Goal: Transaction & Acquisition: Purchase product/service

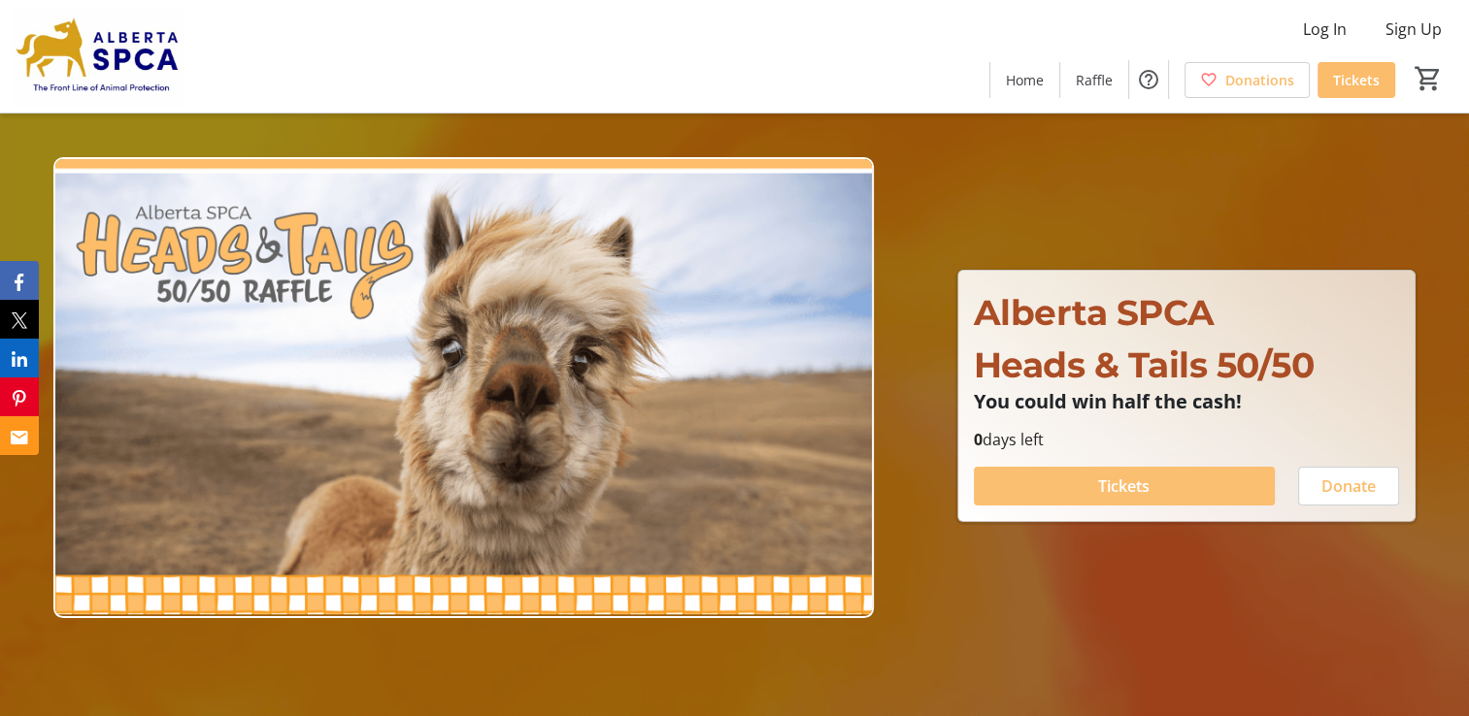
click at [1160, 487] on span at bounding box center [1124, 486] width 301 height 47
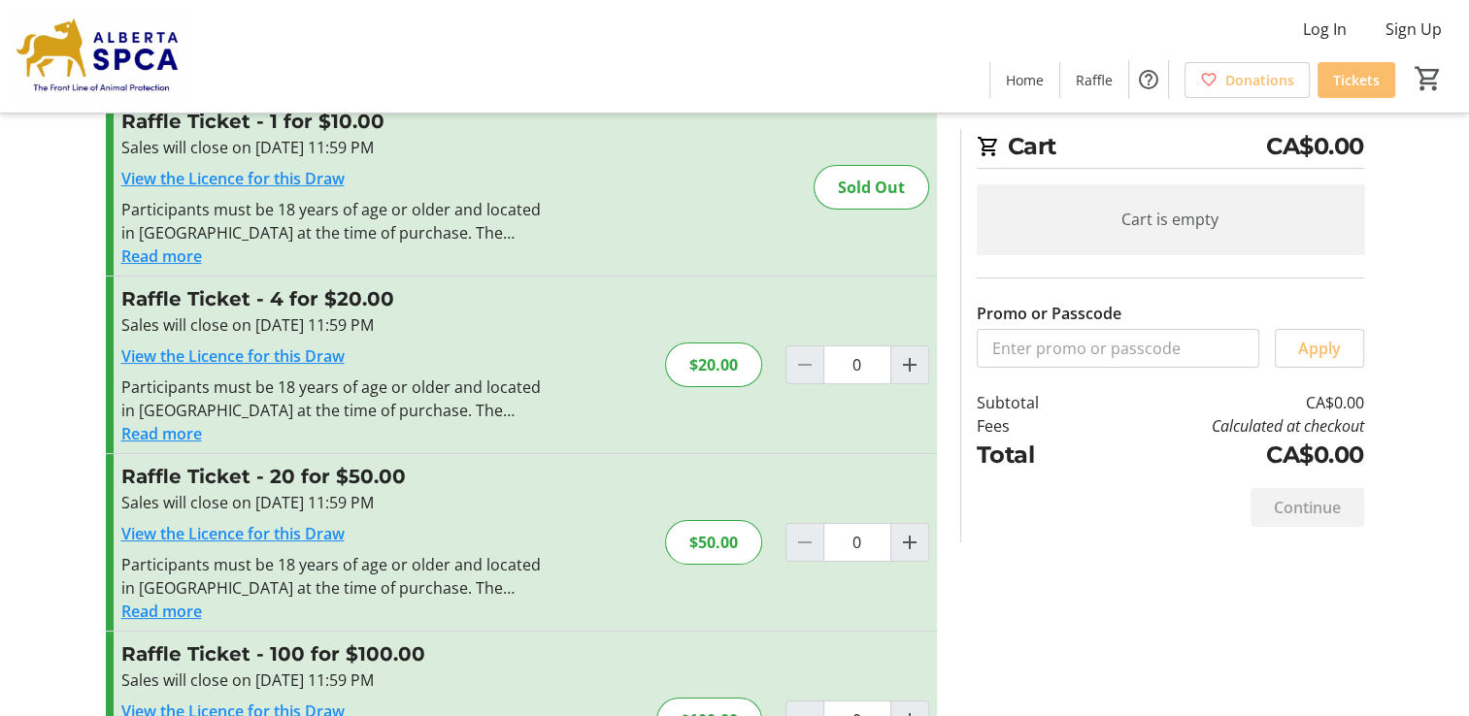
scroll to position [97, 0]
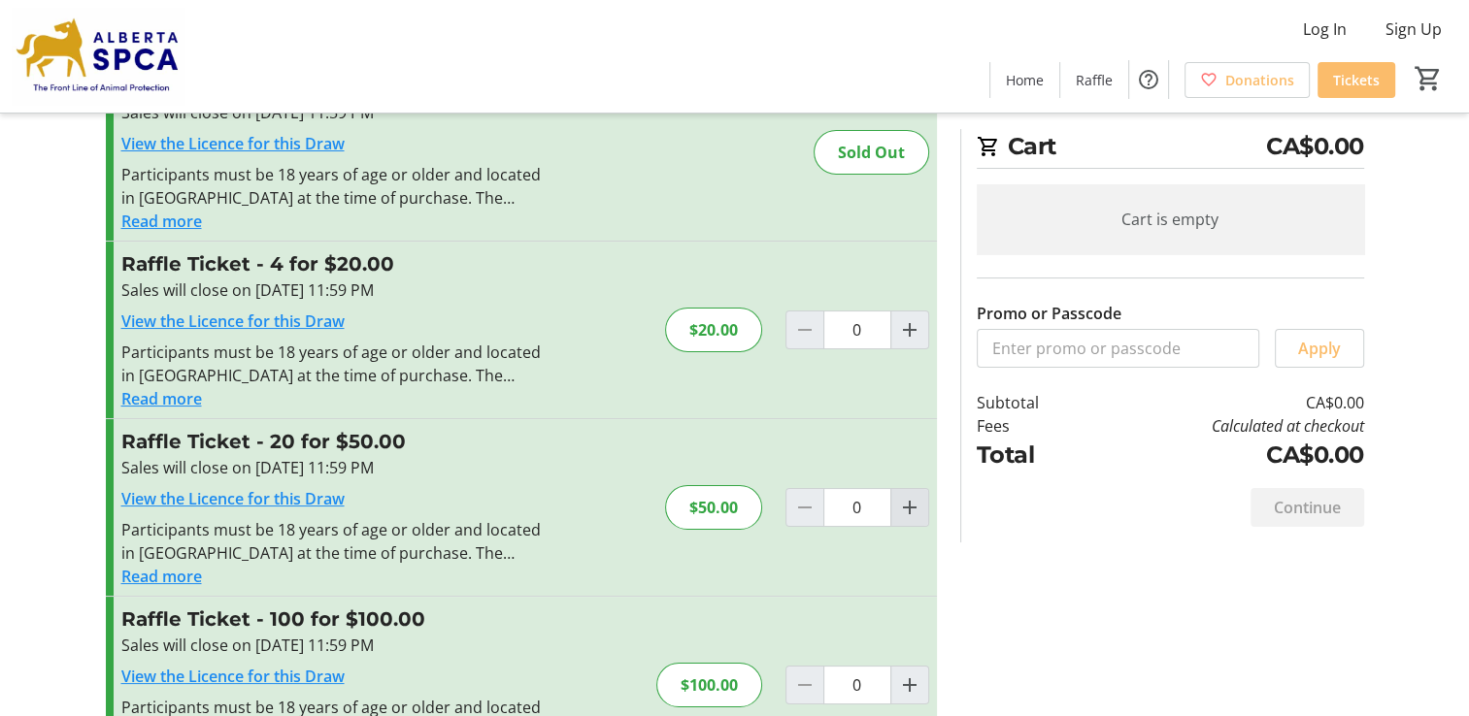
click at [905, 500] on mat-icon "Increment by one" at bounding box center [909, 507] width 23 height 23
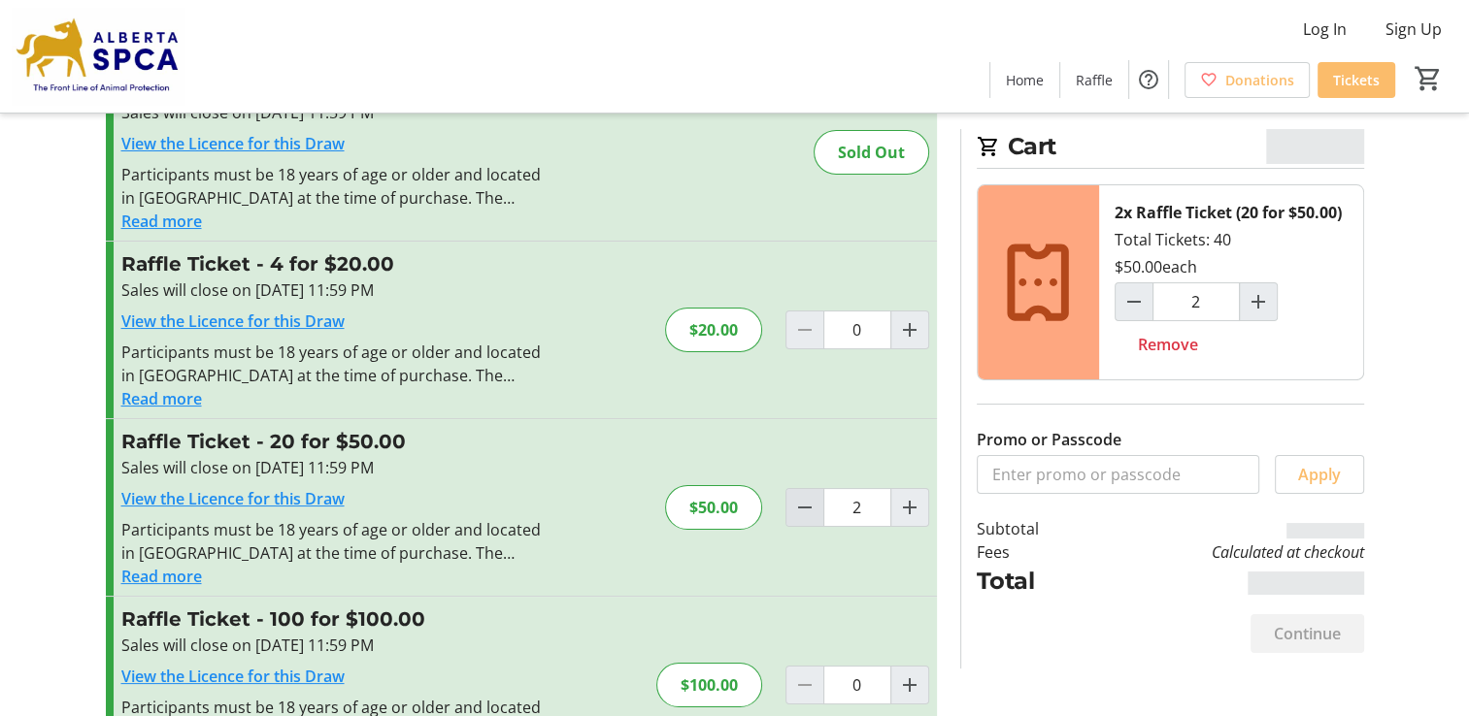
click at [797, 500] on mat-icon "Decrement by one" at bounding box center [804, 507] width 23 height 23
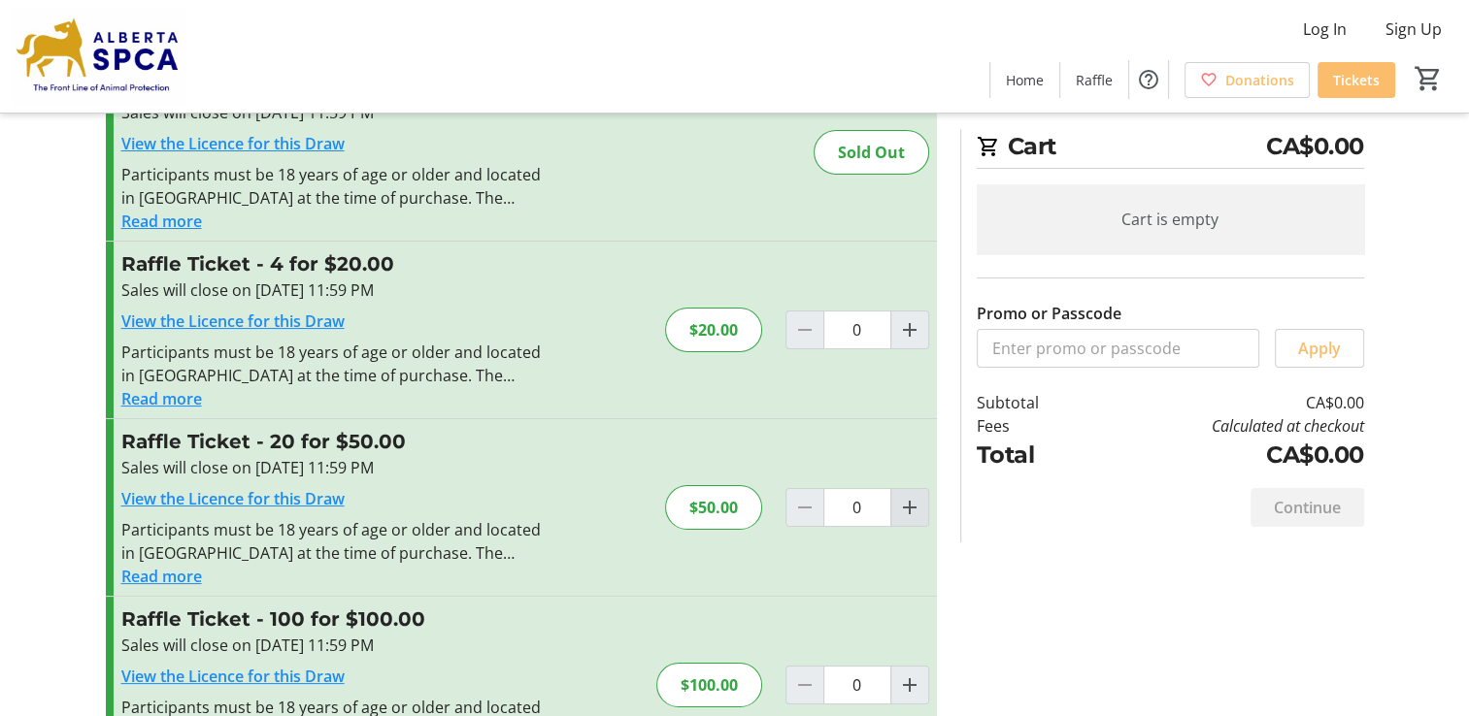
click at [901, 507] on mat-icon "Increment by one" at bounding box center [909, 507] width 23 height 23
type input "1"
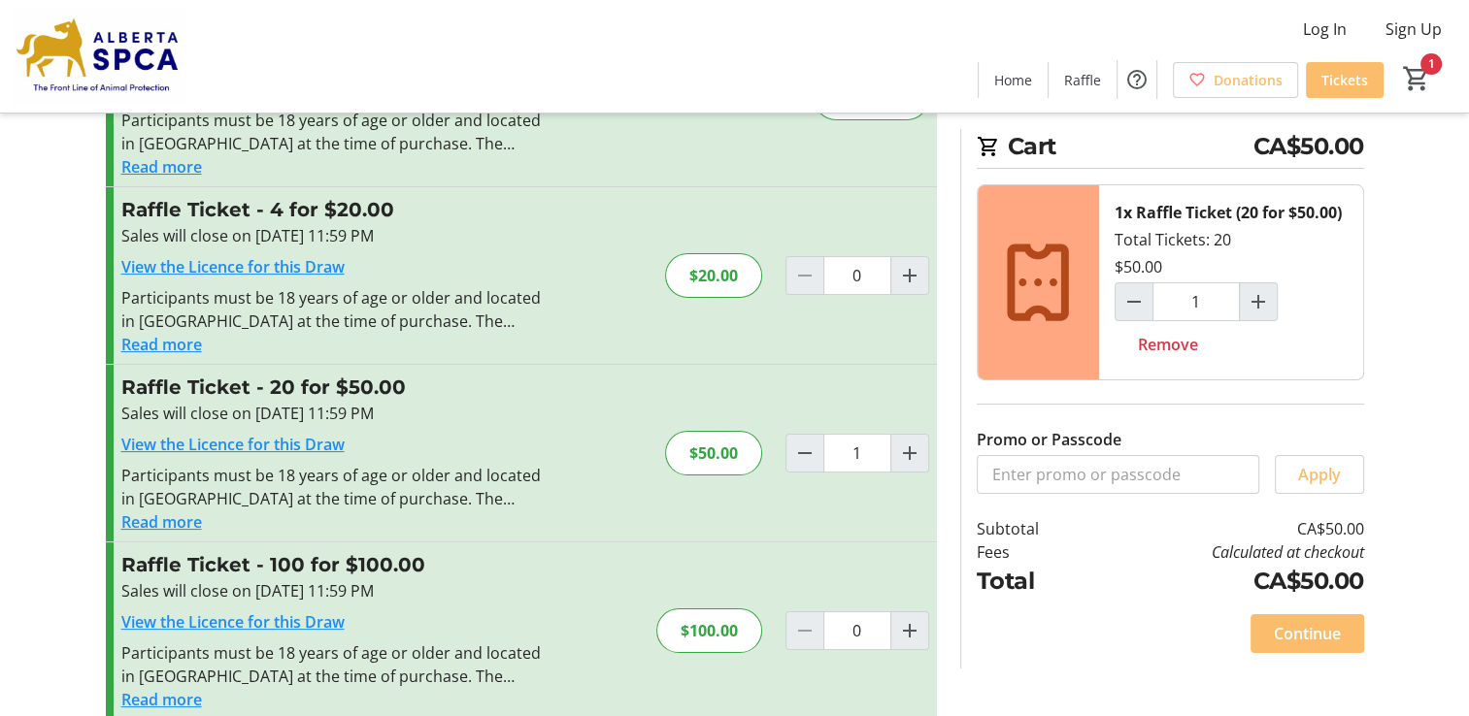
scroll to position [176, 0]
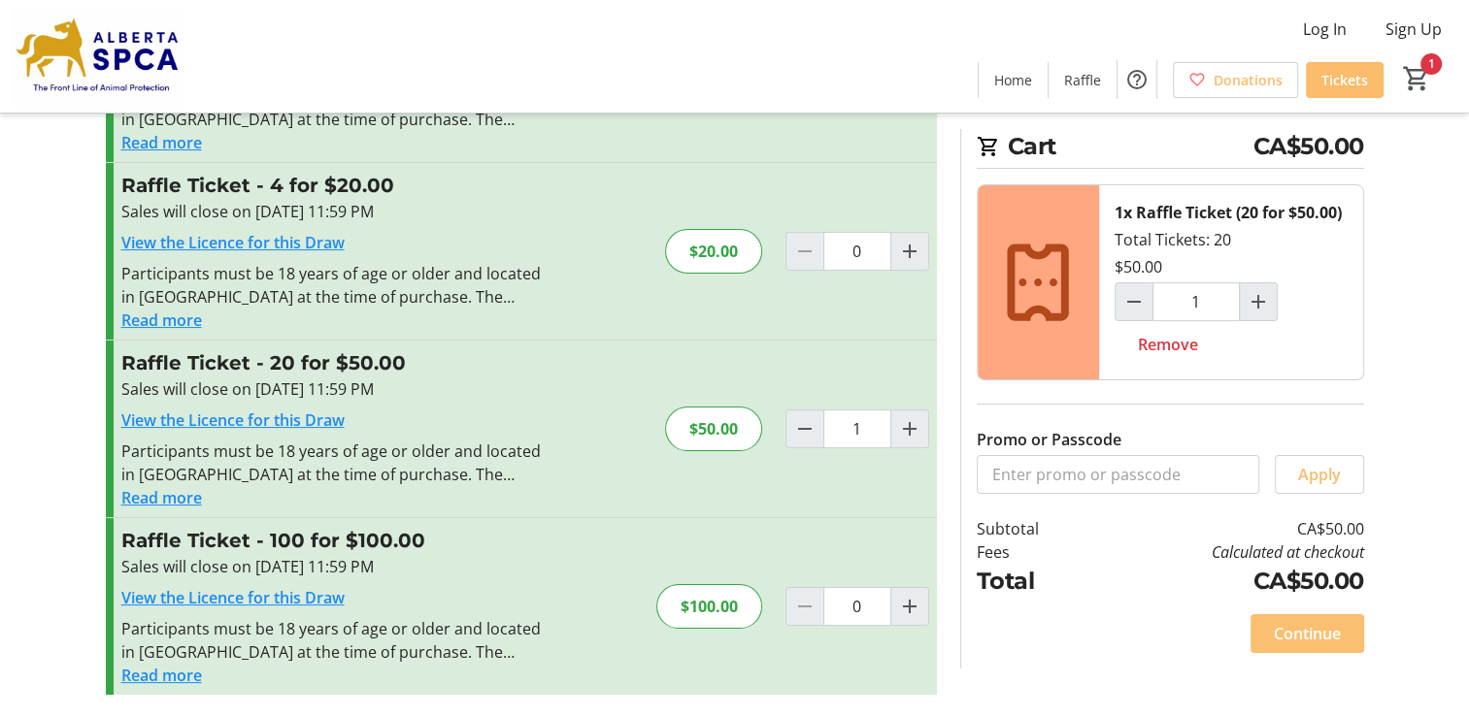
click at [1277, 633] on span "Continue" at bounding box center [1307, 633] width 67 height 23
click at [1277, 633] on html "Log In Sign Up Home Raffle Donations Tickets 1 Home Raffle Donations Tickets Ca…" at bounding box center [734, 290] width 1469 height 933
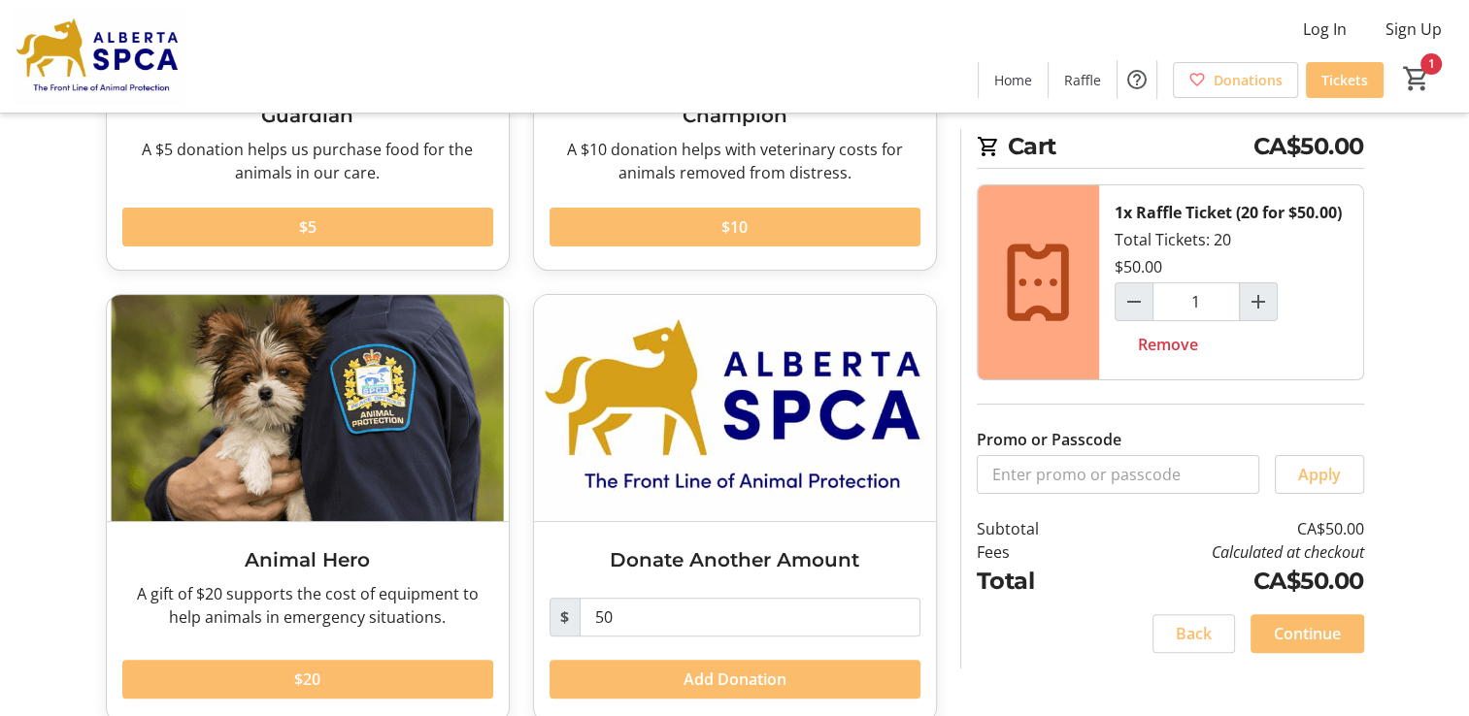
scroll to position [396, 0]
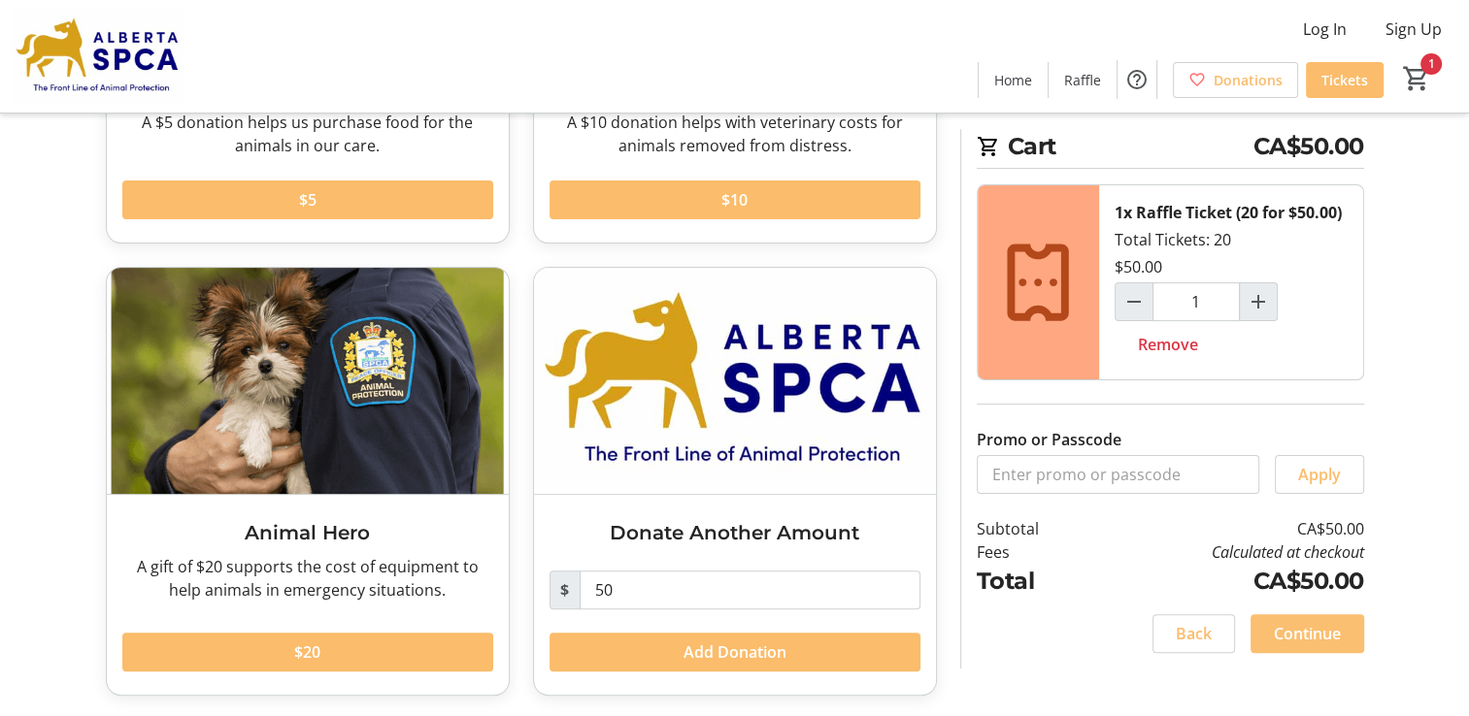
click at [1308, 632] on span "Continue" at bounding box center [1307, 633] width 67 height 23
click at [1308, 632] on div "Continue" at bounding box center [1307, 633] width 114 height 39
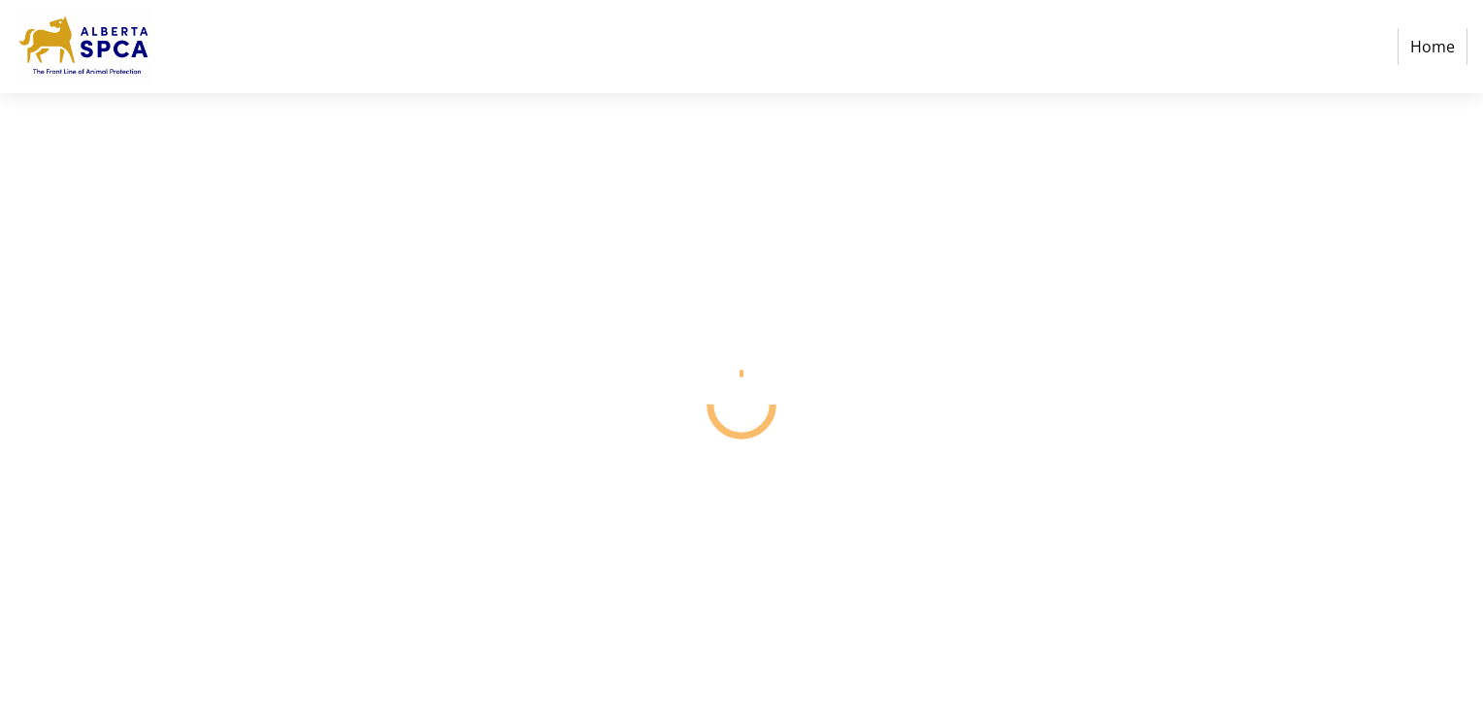
select select "CA"
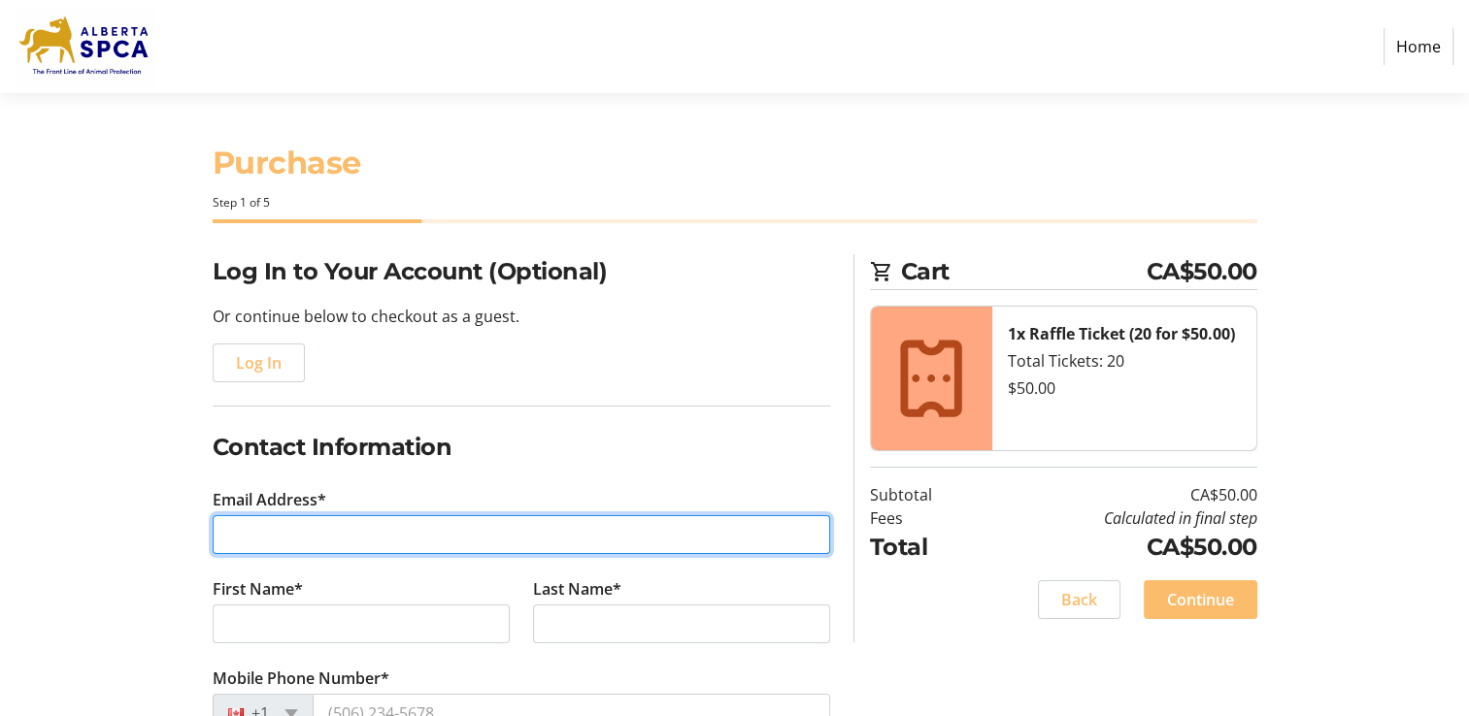
click at [365, 527] on input "Email Address*" at bounding box center [521, 534] width 617 height 39
type input "[EMAIL_ADDRESS][PERSON_NAME][DOMAIN_NAME]"
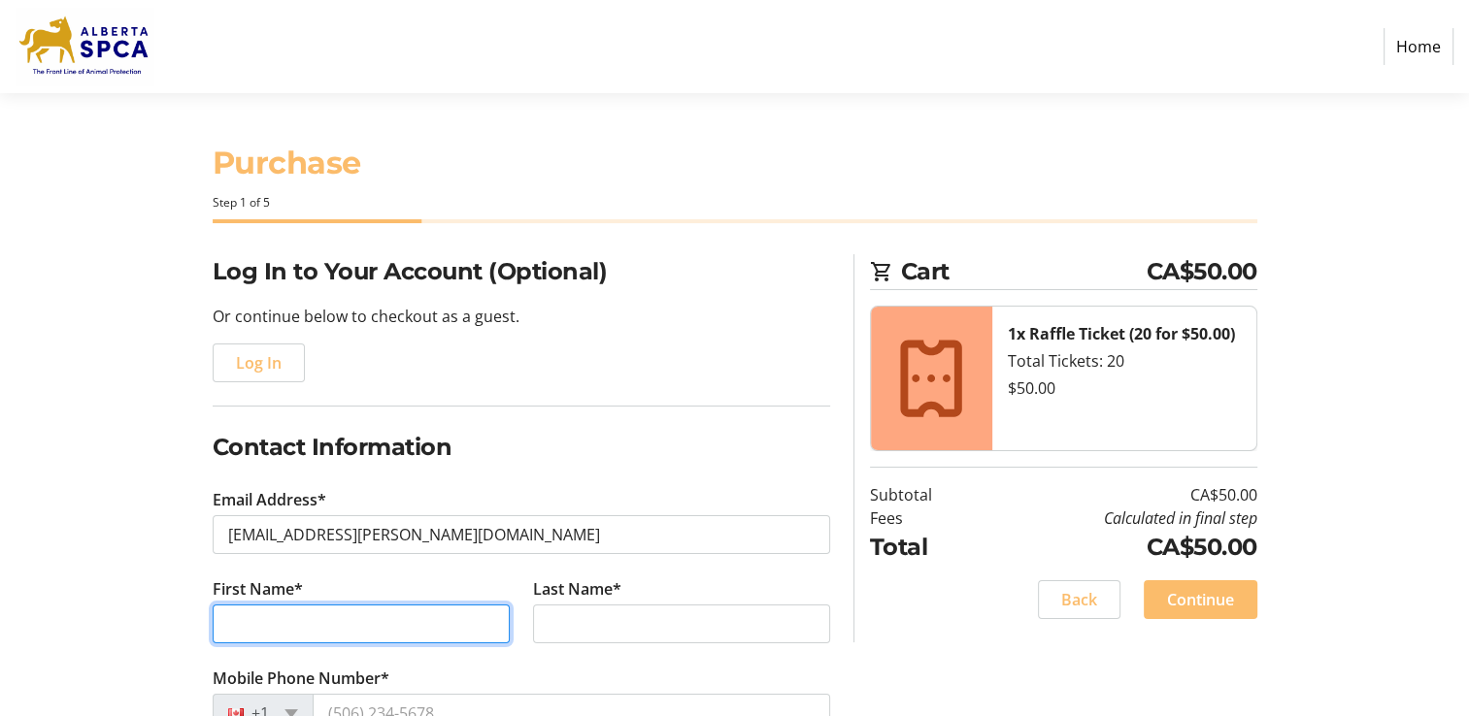
type input "[PERSON_NAME]"
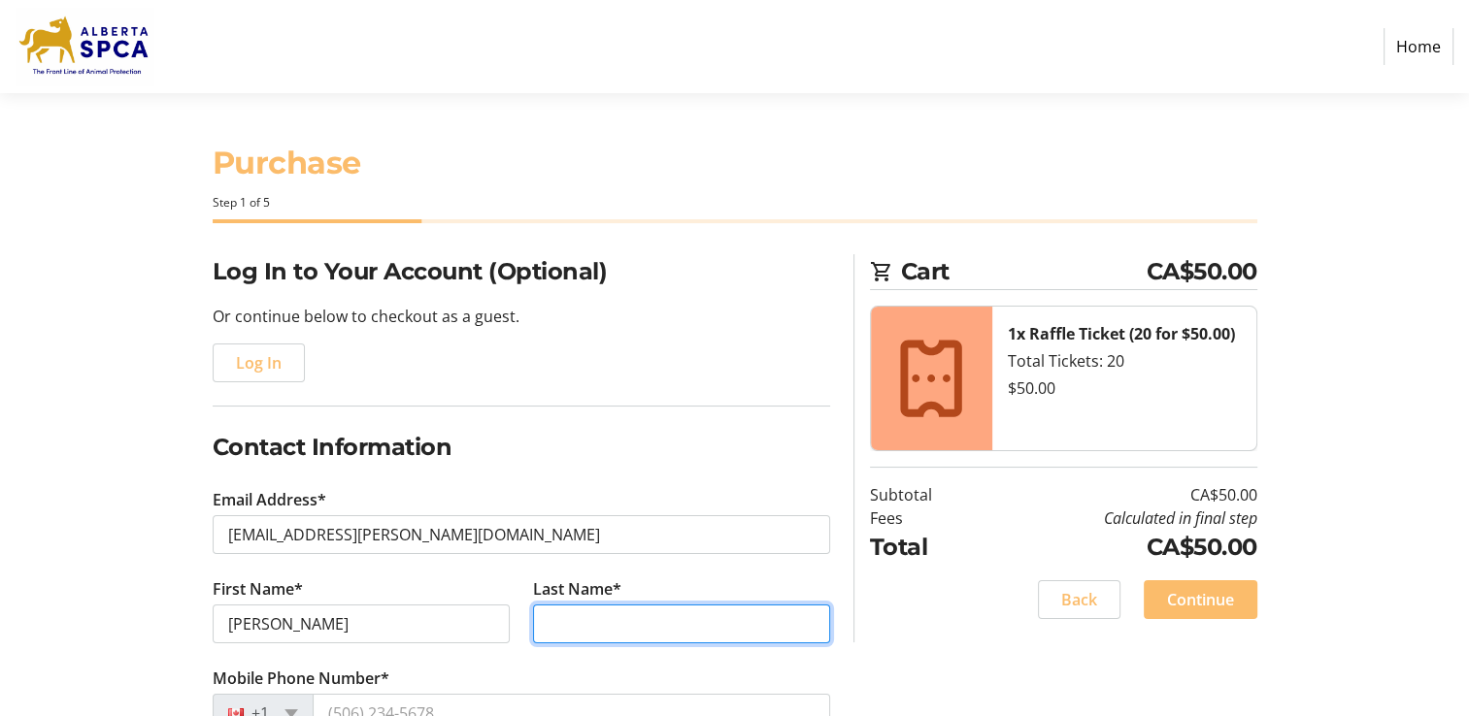
type input "[PERSON_NAME]"
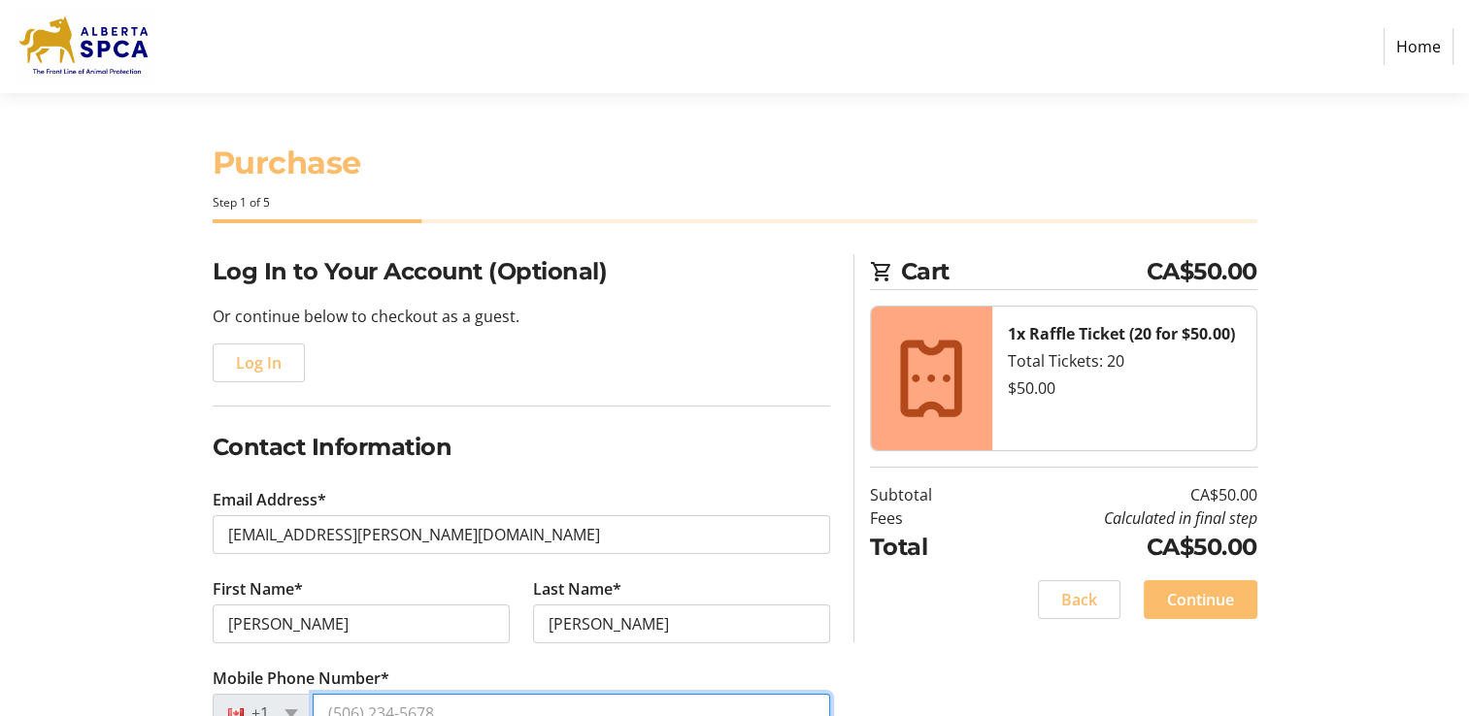
type input "[PHONE_NUMBER]"
type input "[STREET_ADDRESS]"
type input "Lethbridge"
select select "AB"
type input "T1J 3S7"
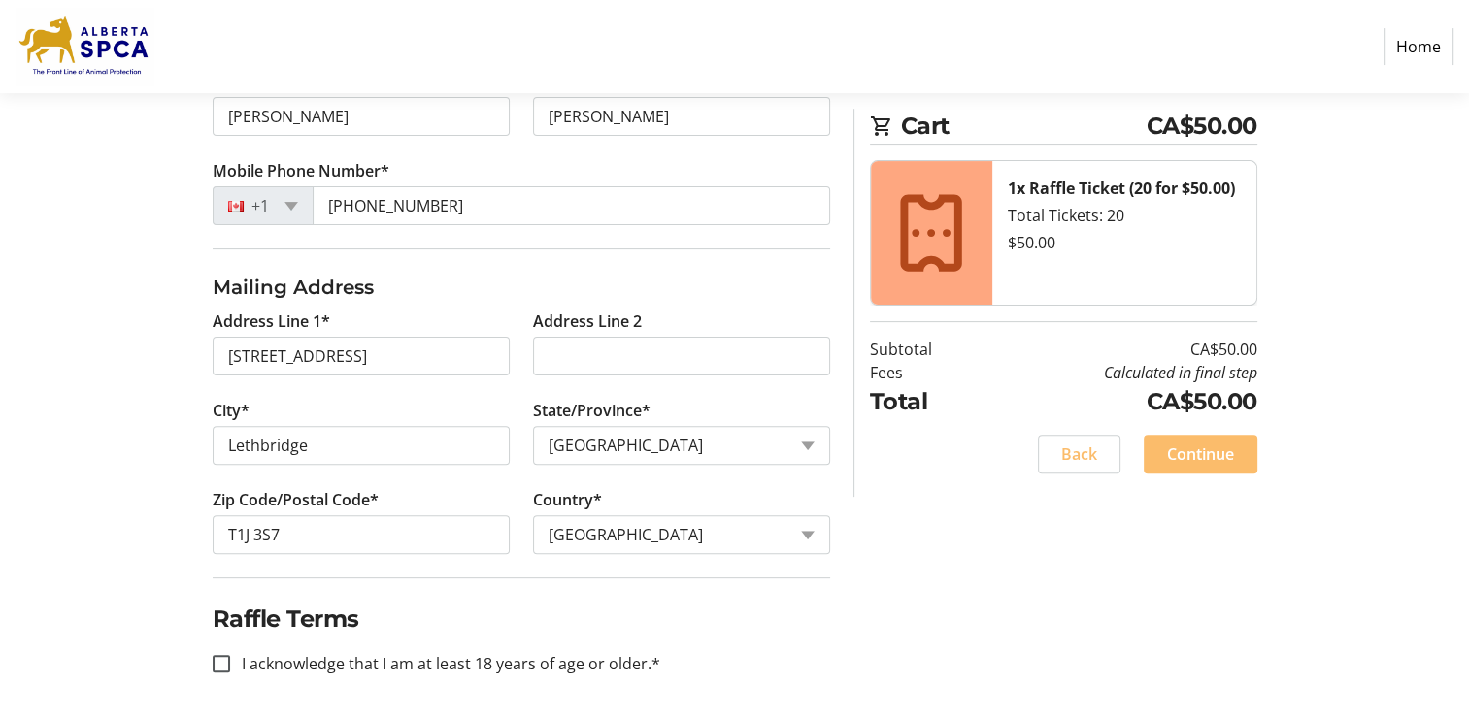
scroll to position [510, 0]
click at [219, 662] on input "I acknowledge that I am at least 18 years of age or older.*" at bounding box center [221, 661] width 17 height 17
checkbox input "true"
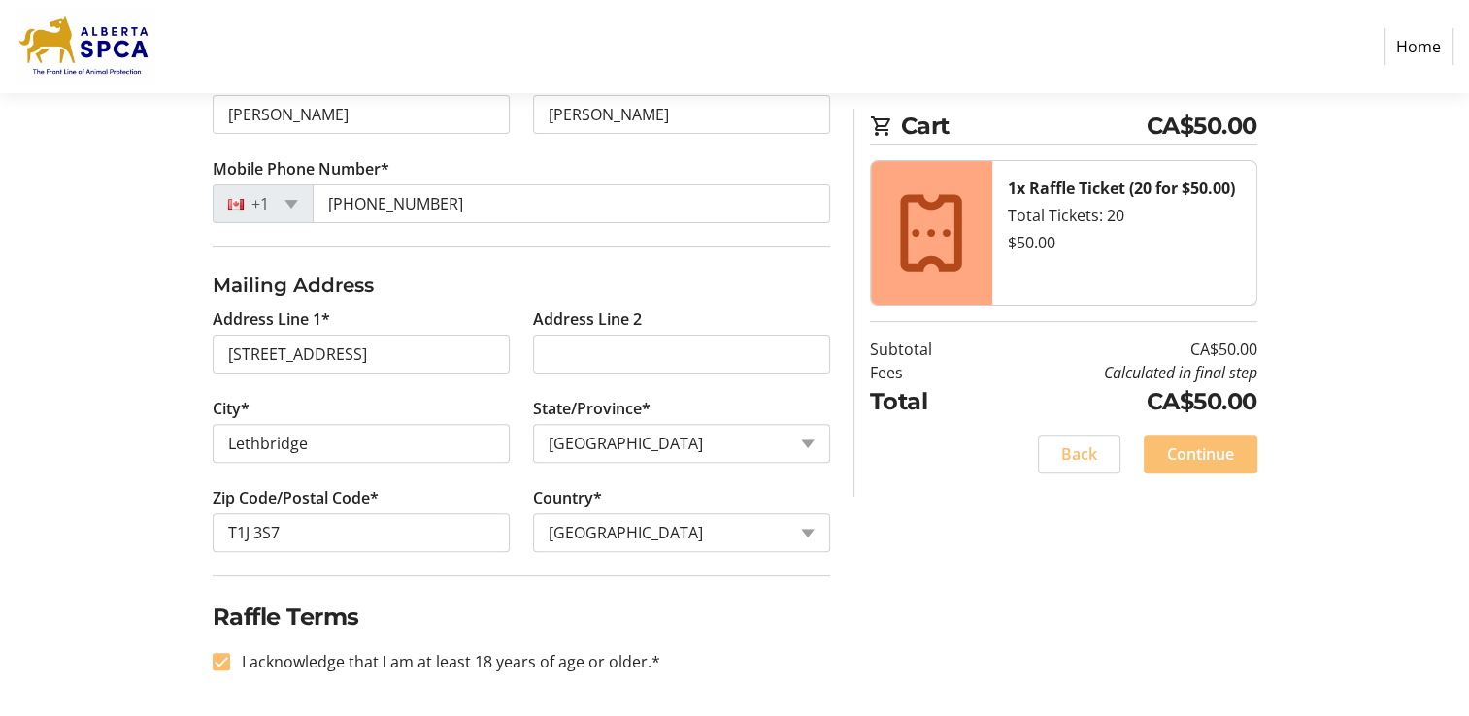
click at [1221, 447] on span "Continue" at bounding box center [1200, 454] width 67 height 23
click at [1221, 447] on div "Back Continue" at bounding box center [1063, 454] width 387 height 39
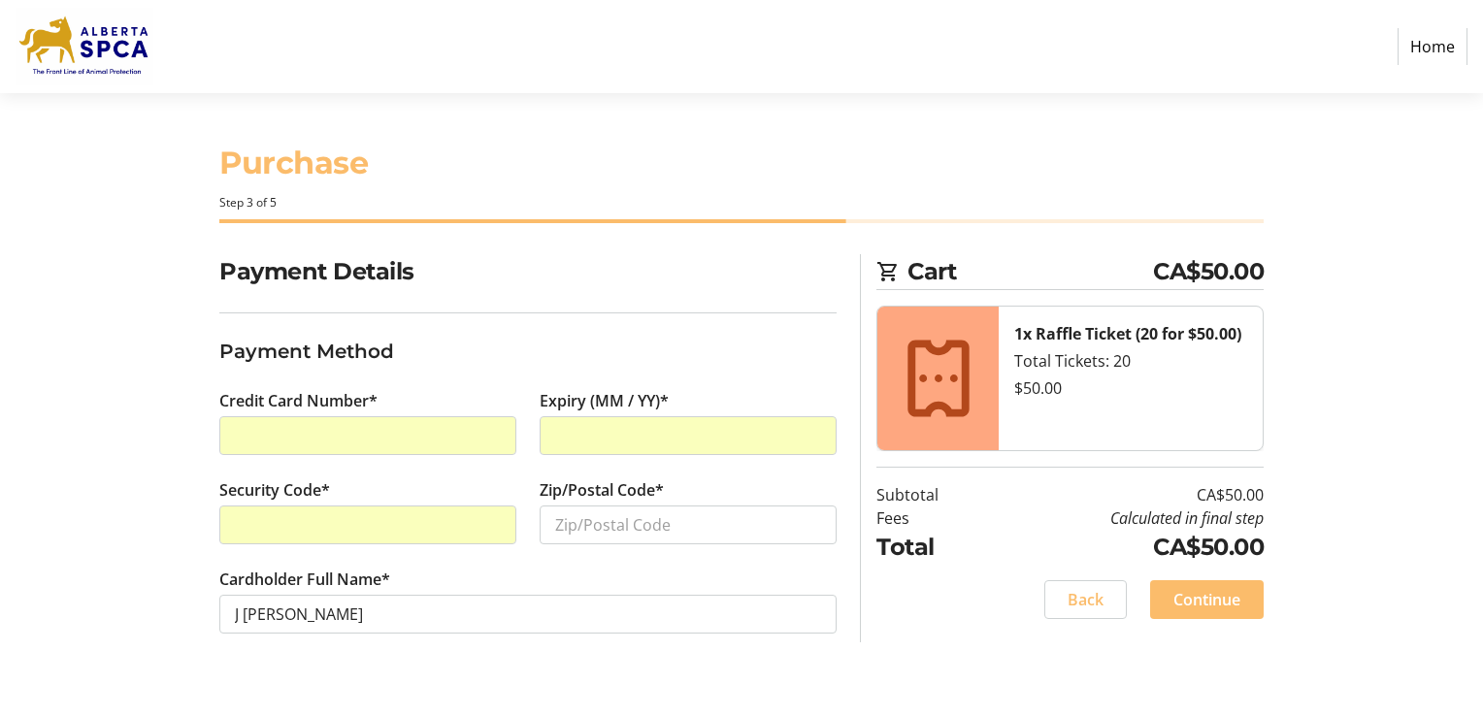
click at [439, 546] on div "Security Code*" at bounding box center [368, 523] width 320 height 89
click at [585, 524] on input "Zip/Postal Code*" at bounding box center [688, 525] width 297 height 39
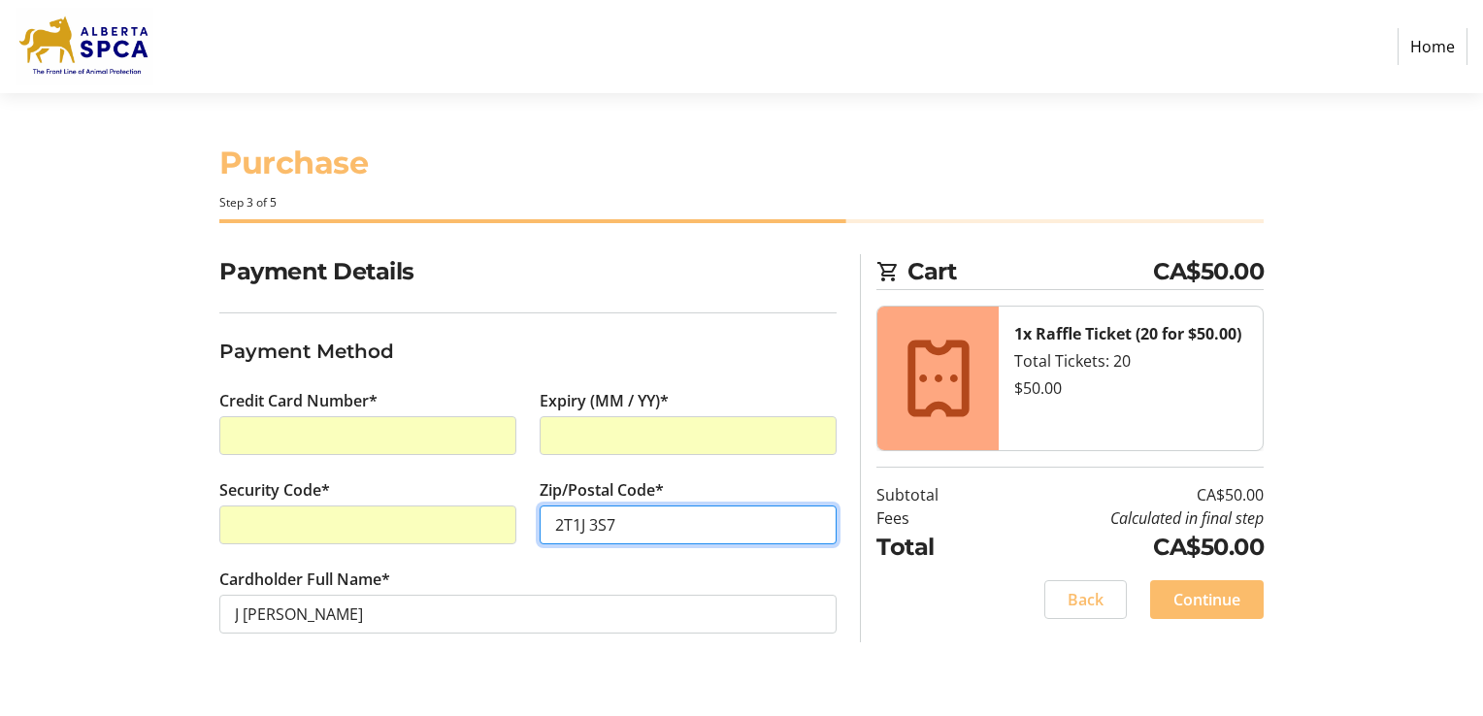
type input "2T1J 3S7"
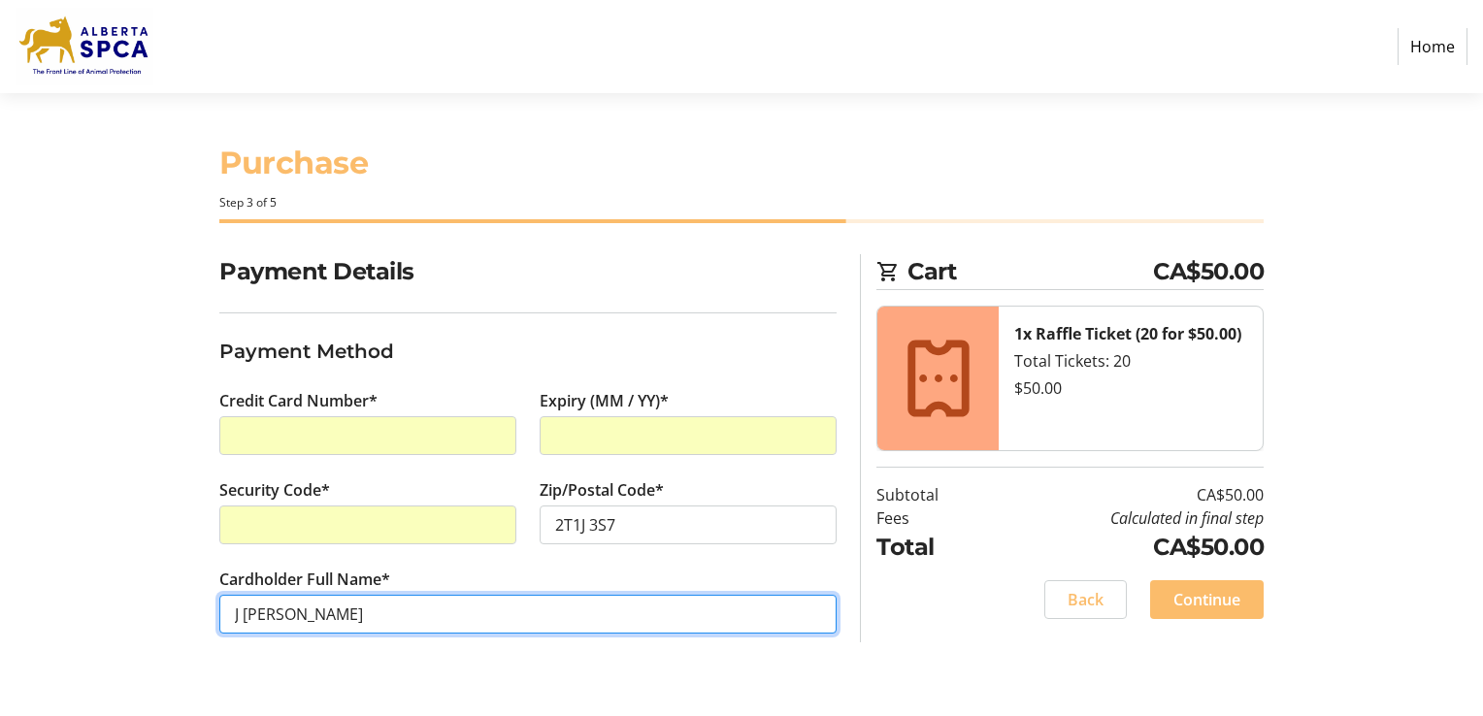
click at [655, 626] on input "J [PERSON_NAME]" at bounding box center [527, 614] width 617 height 39
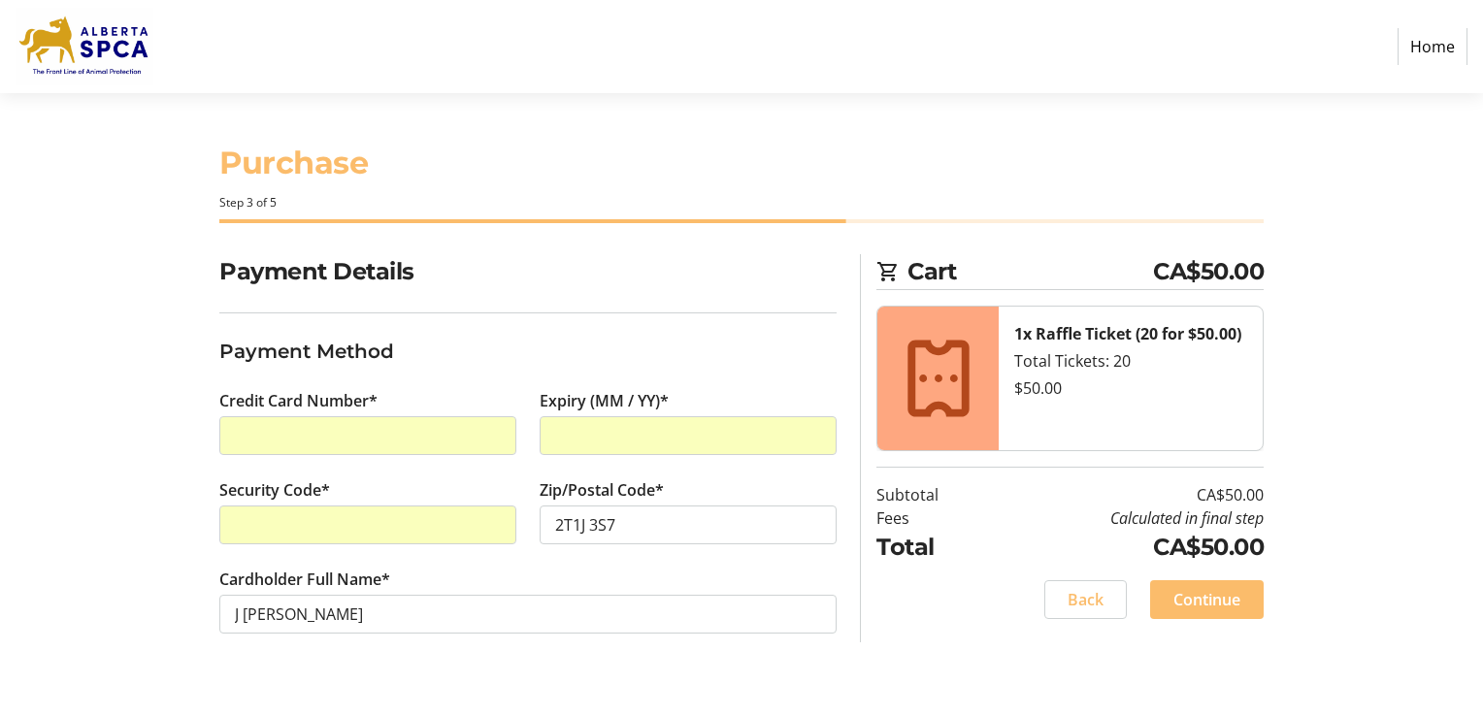
click at [528, 710] on div "Purchase Step 3 of 5 Cart CA$50.00 1x Raffle Ticket (20 for $50.00) Total Ticke…" at bounding box center [741, 404] width 1281 height 623
click at [1222, 594] on span "Continue" at bounding box center [1207, 599] width 67 height 23
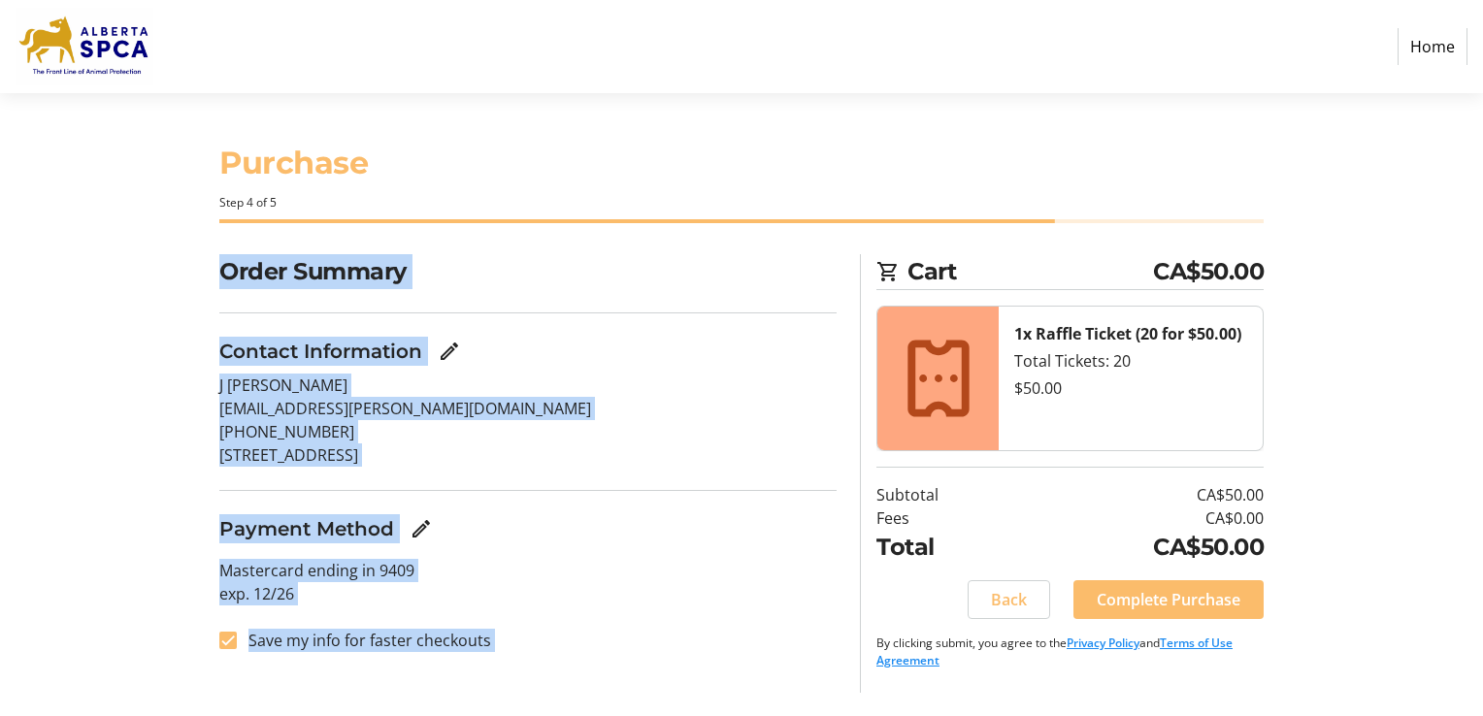
click at [767, 586] on p "Mastercard ending in 9409 exp. [CREDIT_CARD_DATA]" at bounding box center [527, 582] width 617 height 47
click at [1170, 597] on span "Complete Purchase" at bounding box center [1169, 599] width 144 height 23
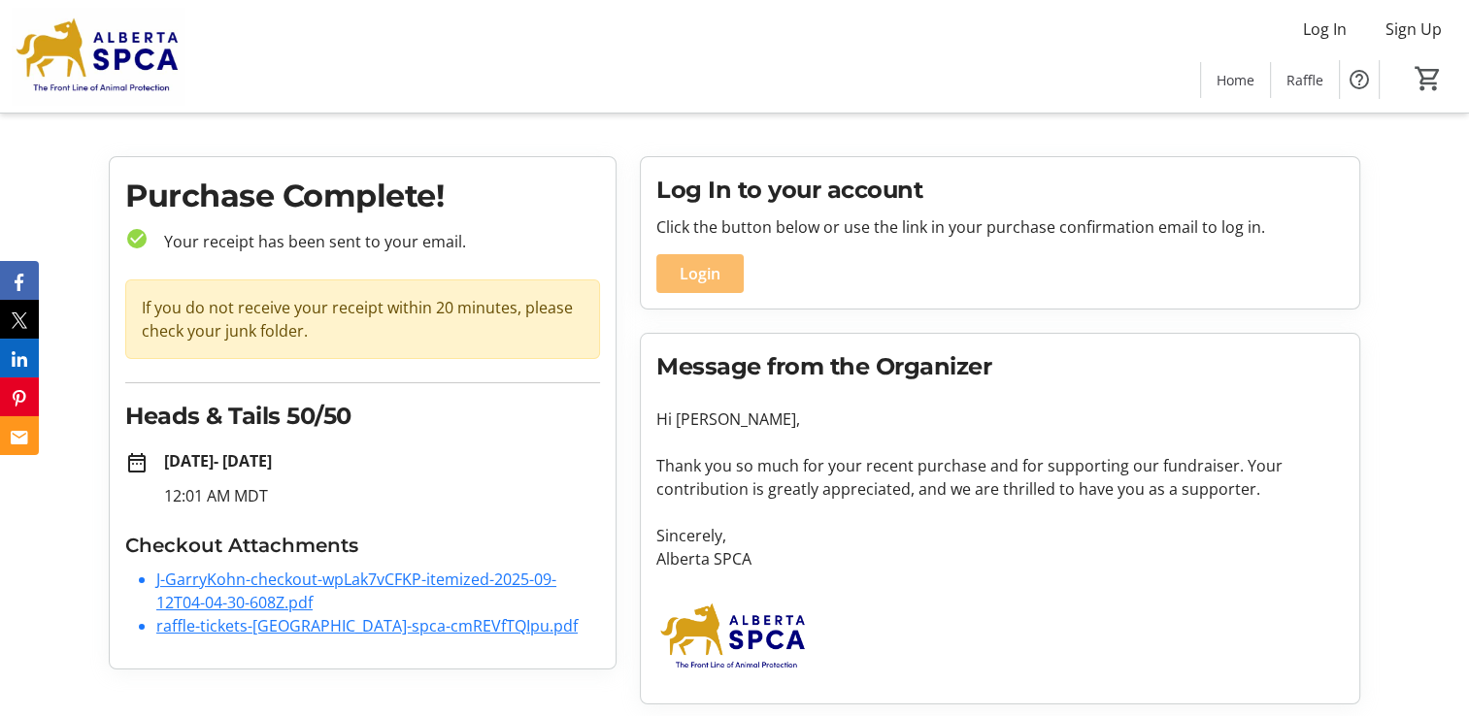
scroll to position [23, 0]
